Goal: Information Seeking & Learning: Learn about a topic

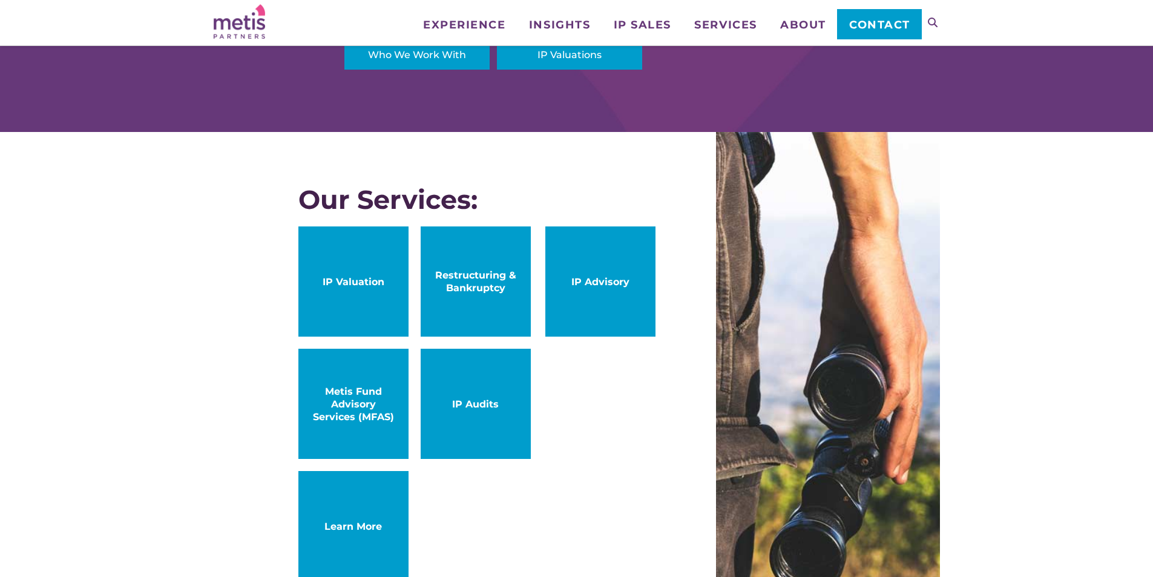
scroll to position [605, 0]
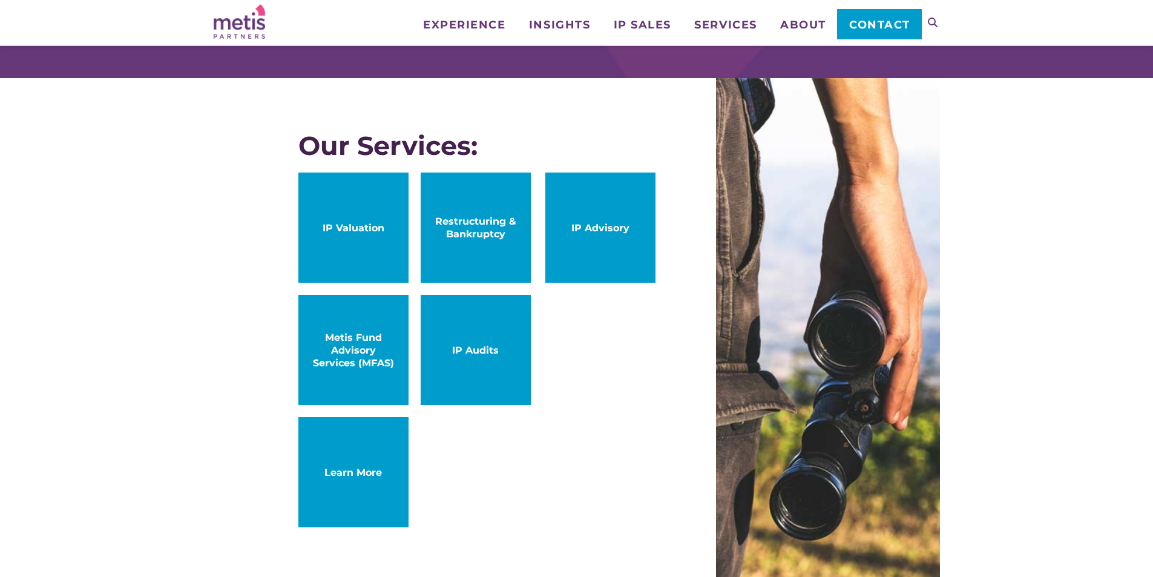
click at [284, 474] on div "Our Services: IP Valuation IP Advisory Restructuring & Bankruptcy Metis Fund Ad…" at bounding box center [577, 335] width 726 height 514
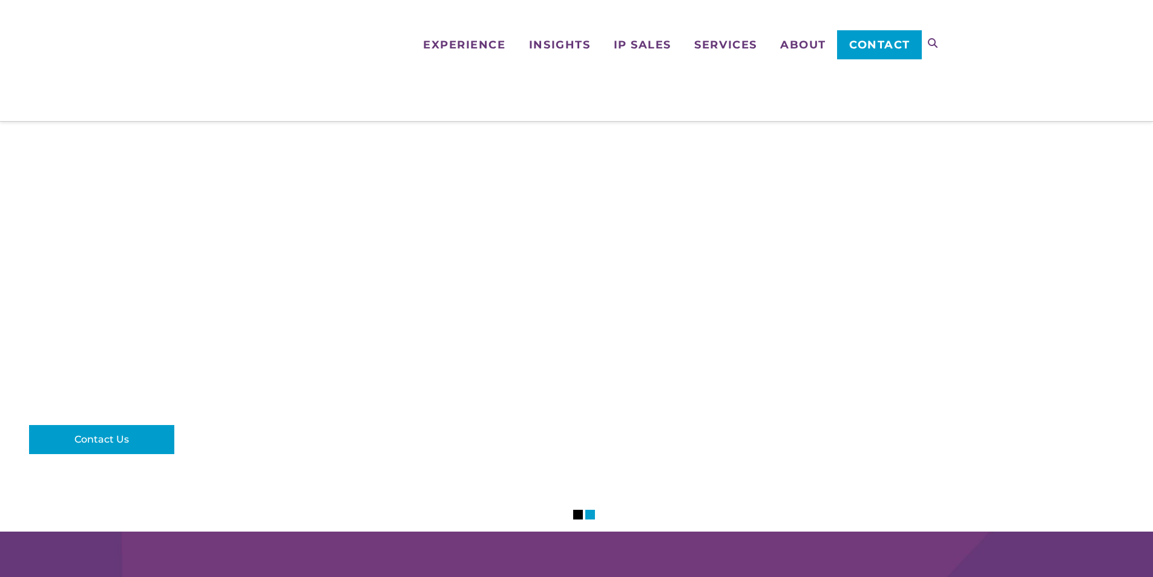
scroll to position [718, 0]
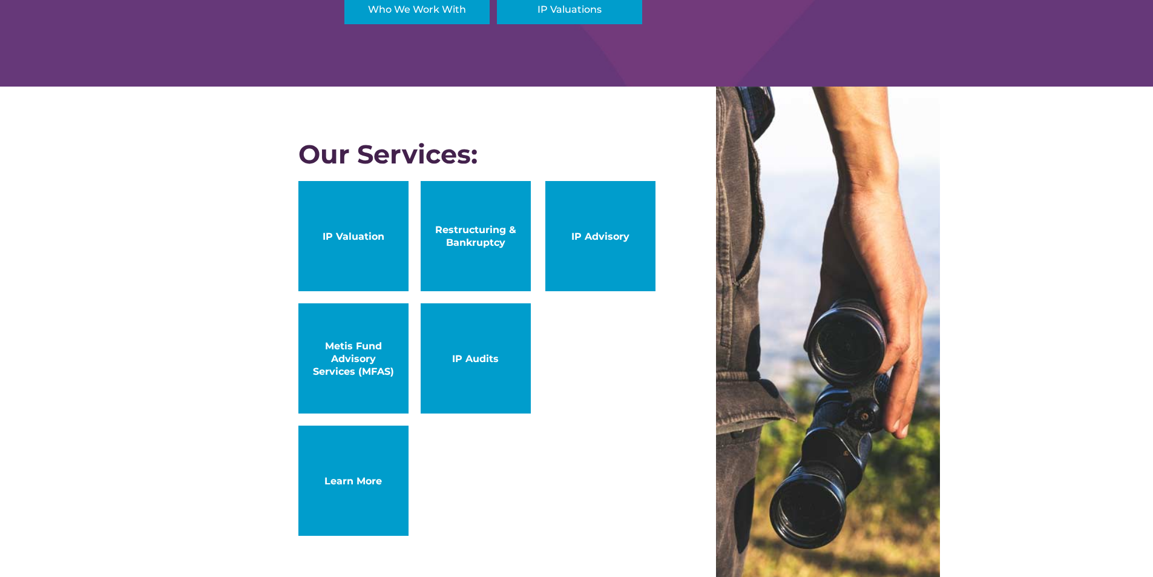
click at [115, 546] on div "Our Services: IP Valuation IP Advisory Restructuring & Bankruptcy Metis Fund Ad…" at bounding box center [576, 344] width 1153 height 514
click at [352, 237] on span "IP Valuation" at bounding box center [353, 236] width 86 height 13
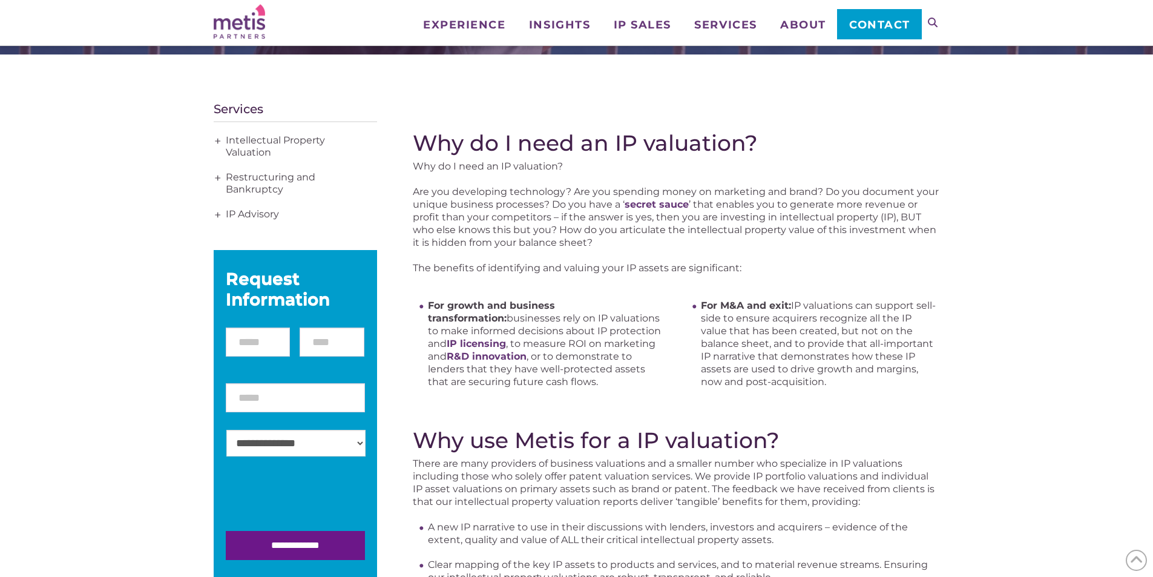
scroll to position [121, 0]
